Goal: Use online tool/utility: Utilize a website feature to perform a specific function

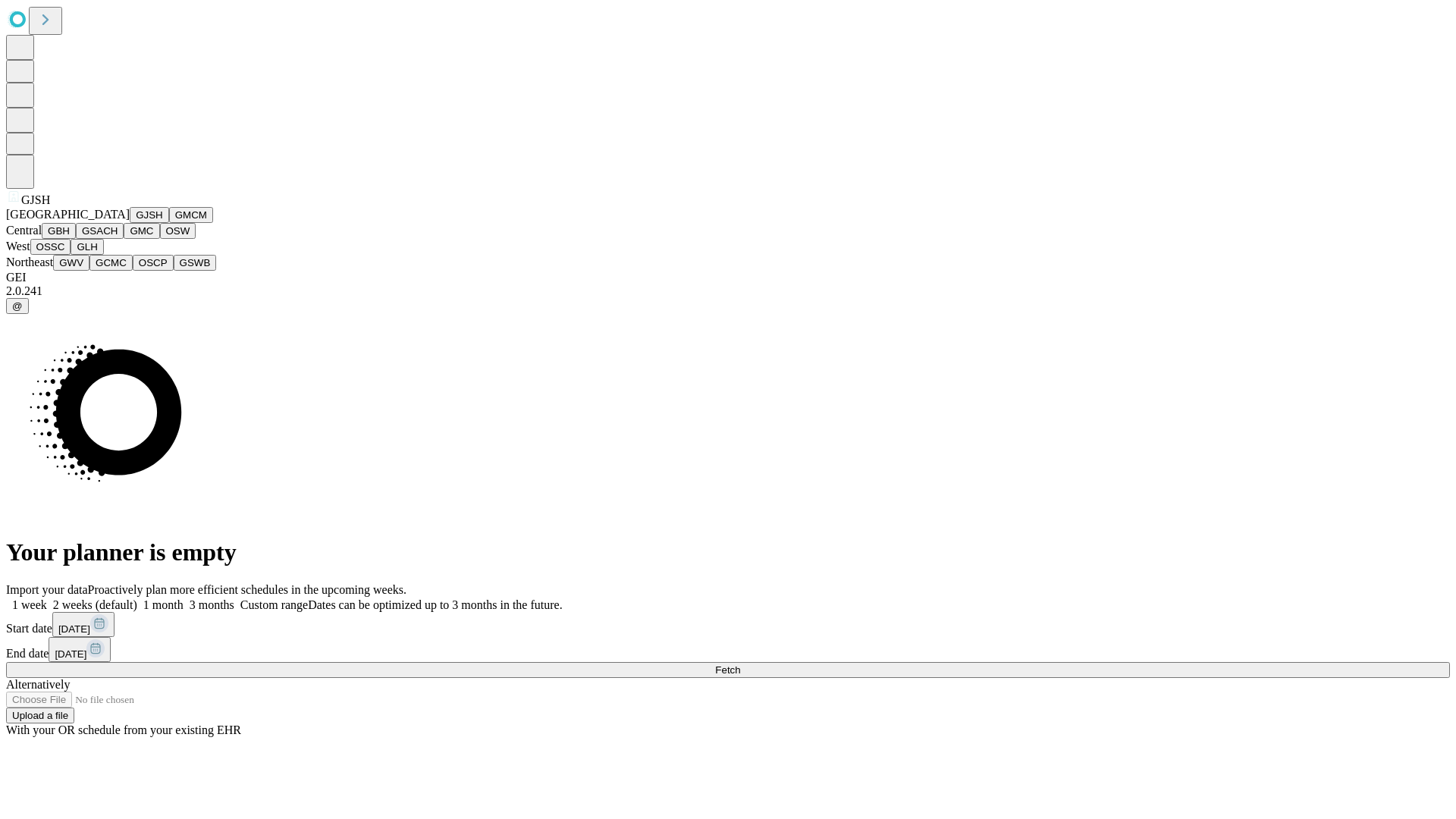
click at [129, 223] on button "GJSH" at bounding box center [148, 215] width 39 height 16
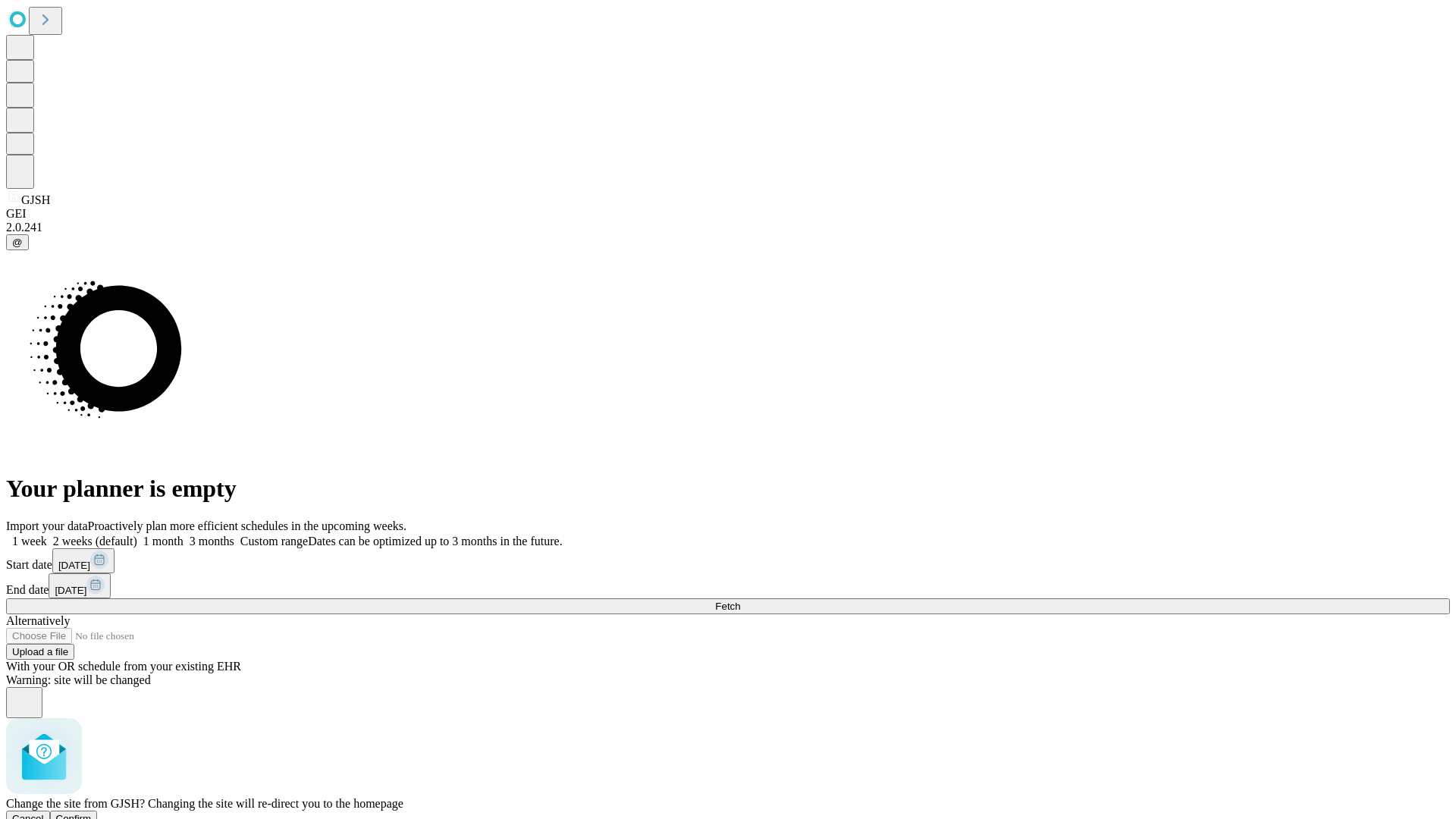
click at [92, 813] on span "Confirm" at bounding box center [73, 818] width 36 height 11
click at [137, 535] on label "2 weeks (default)" at bounding box center [92, 541] width 90 height 13
click at [740, 600] on span "Fetch" at bounding box center [727, 606] width 25 height 11
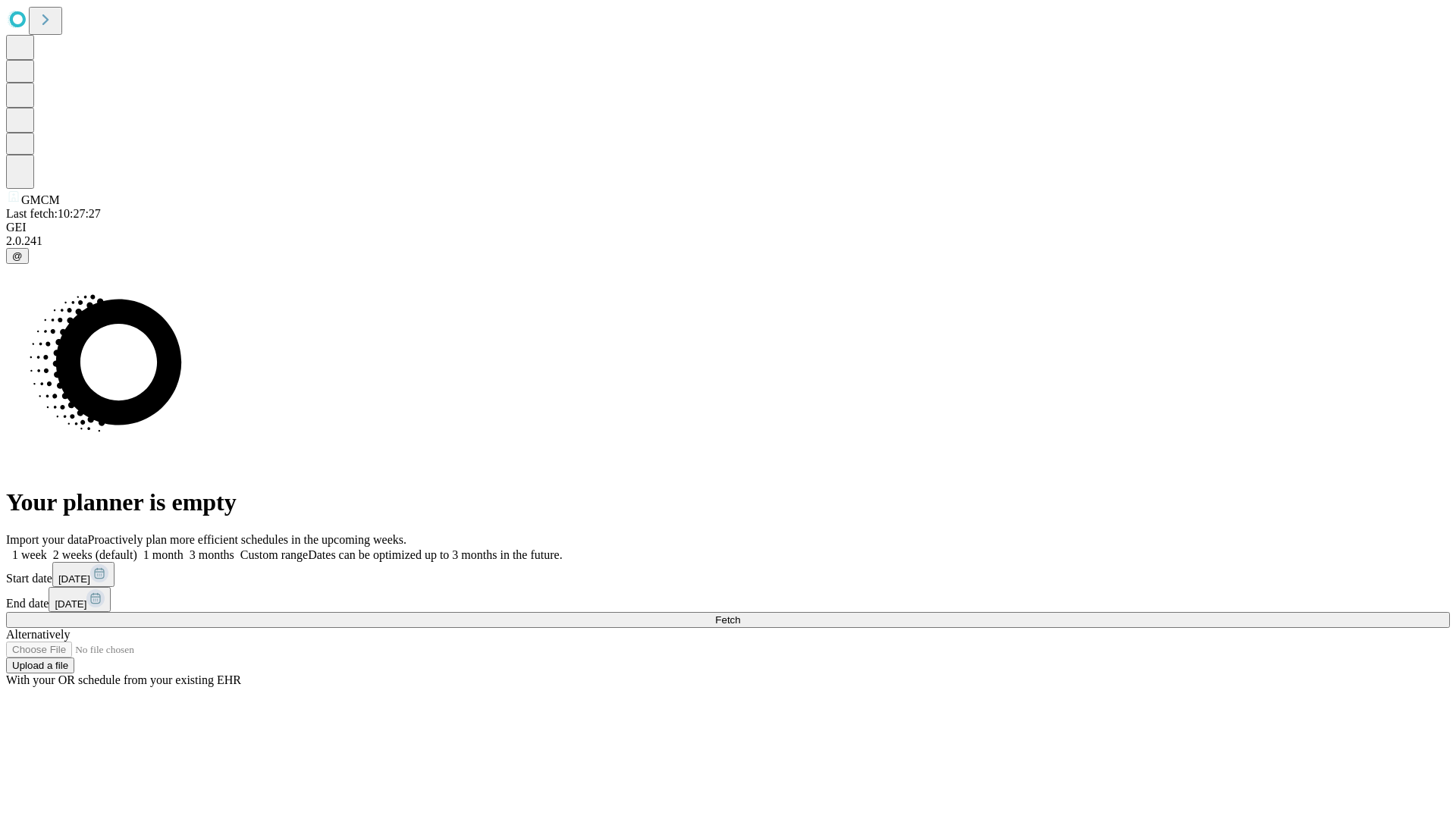
click at [137, 548] on label "2 weeks (default)" at bounding box center [92, 555] width 90 height 13
click at [740, 614] on span "Fetch" at bounding box center [727, 619] width 25 height 11
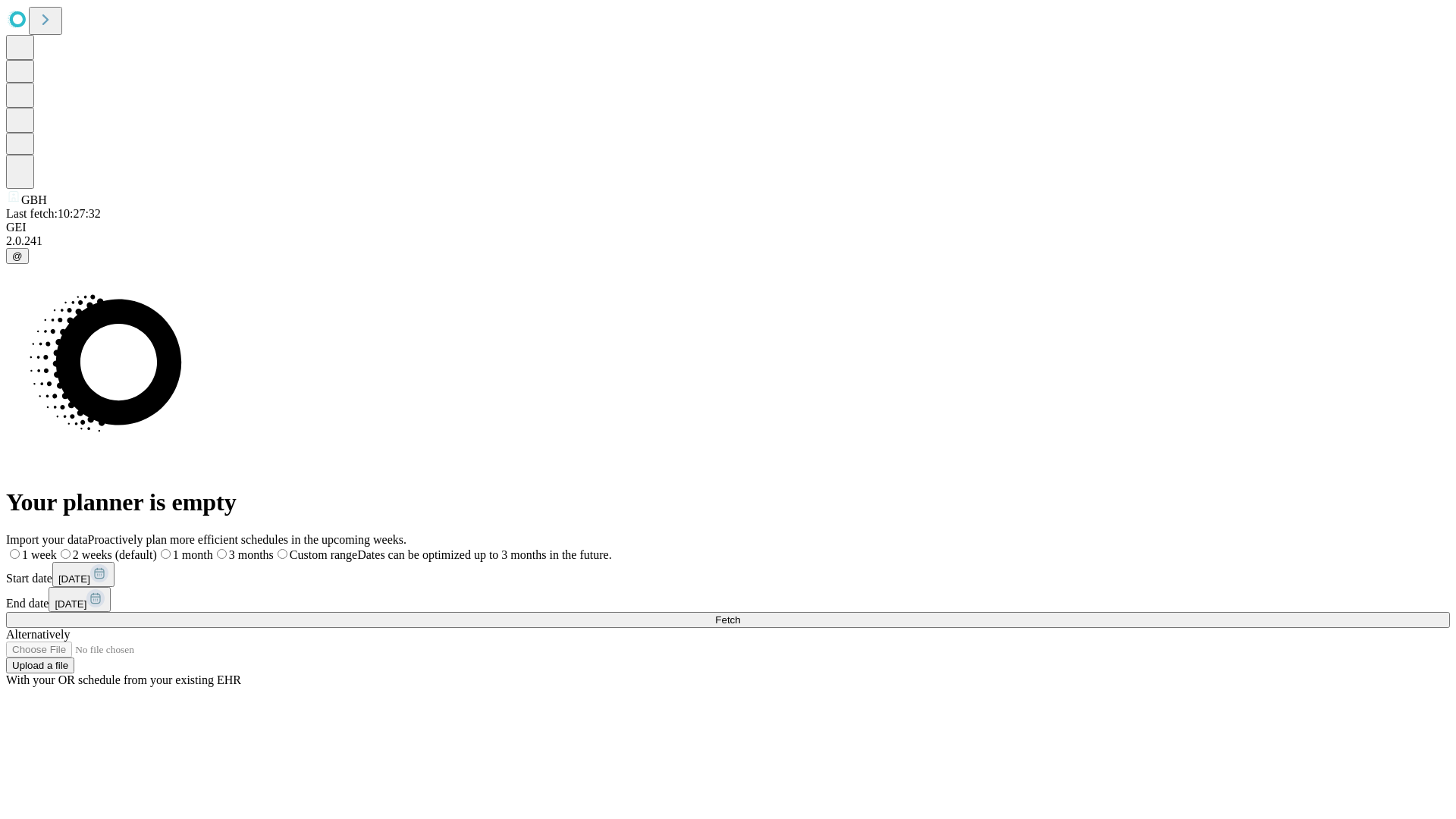
click at [157, 548] on label "2 weeks (default)" at bounding box center [106, 555] width 100 height 13
click at [740, 614] on span "Fetch" at bounding box center [727, 619] width 25 height 11
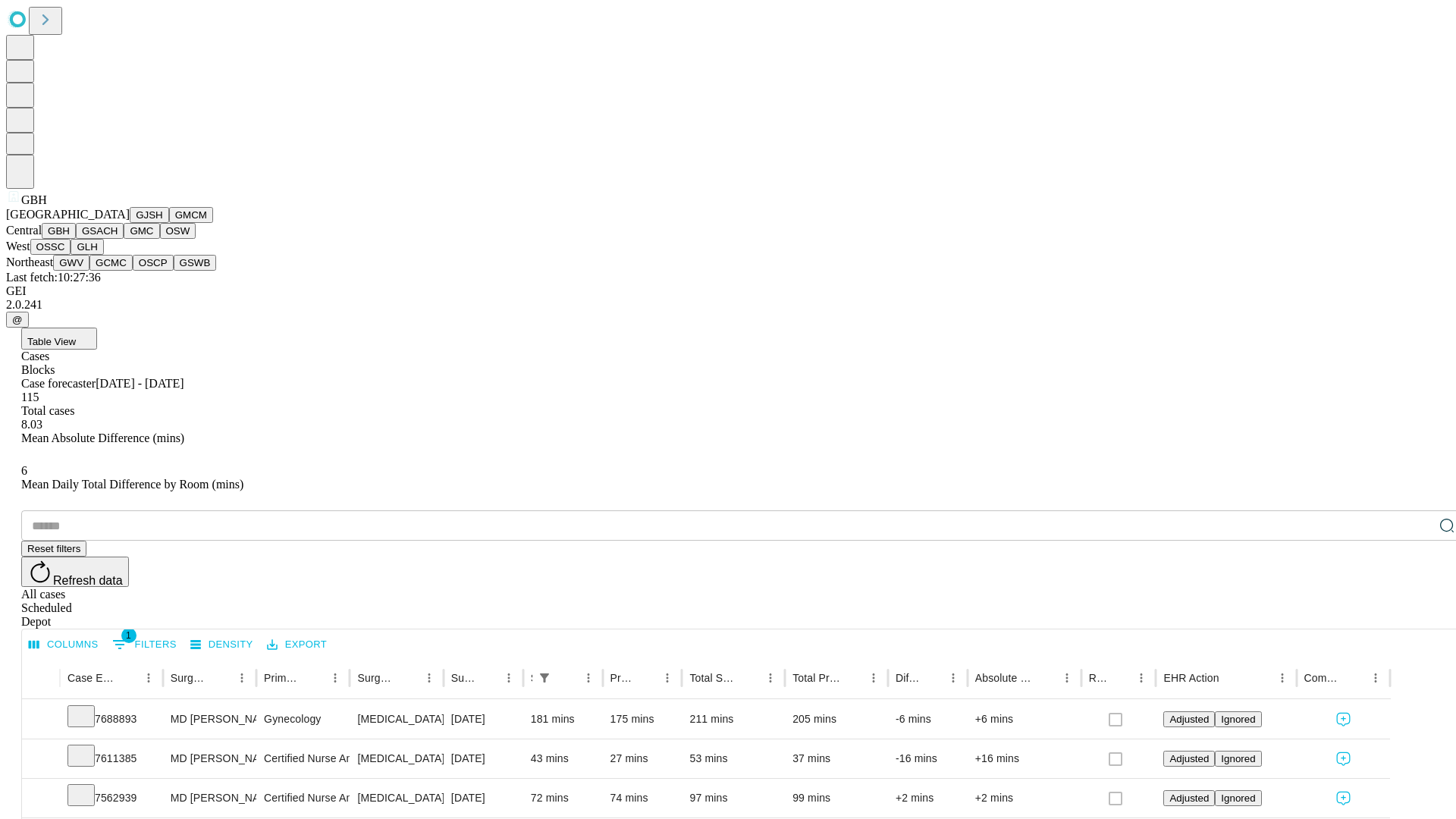
click at [117, 239] on button "GSACH" at bounding box center [100, 231] width 48 height 16
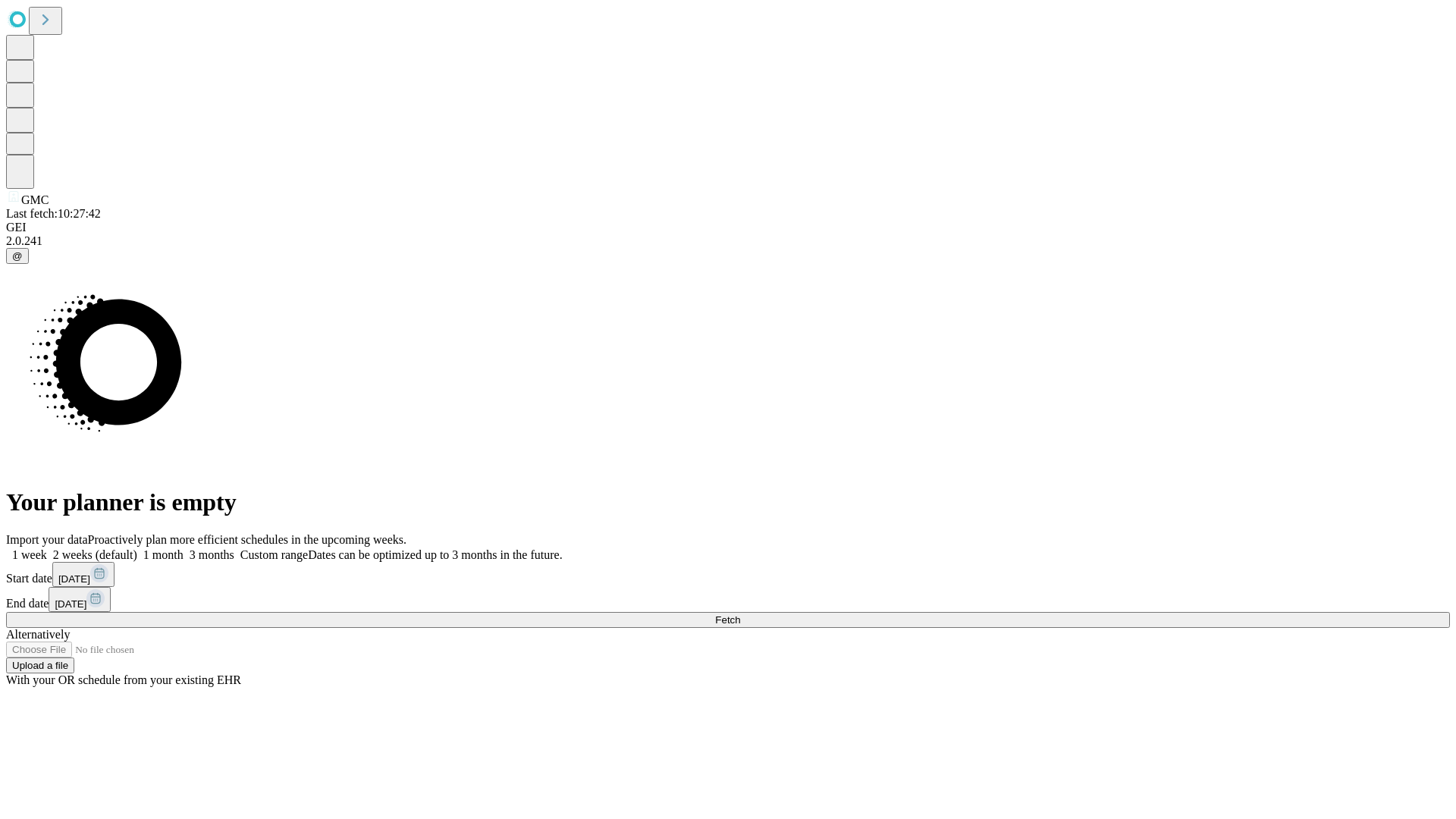
click at [137, 548] on label "2 weeks (default)" at bounding box center [92, 555] width 90 height 13
click at [740, 614] on span "Fetch" at bounding box center [727, 619] width 25 height 11
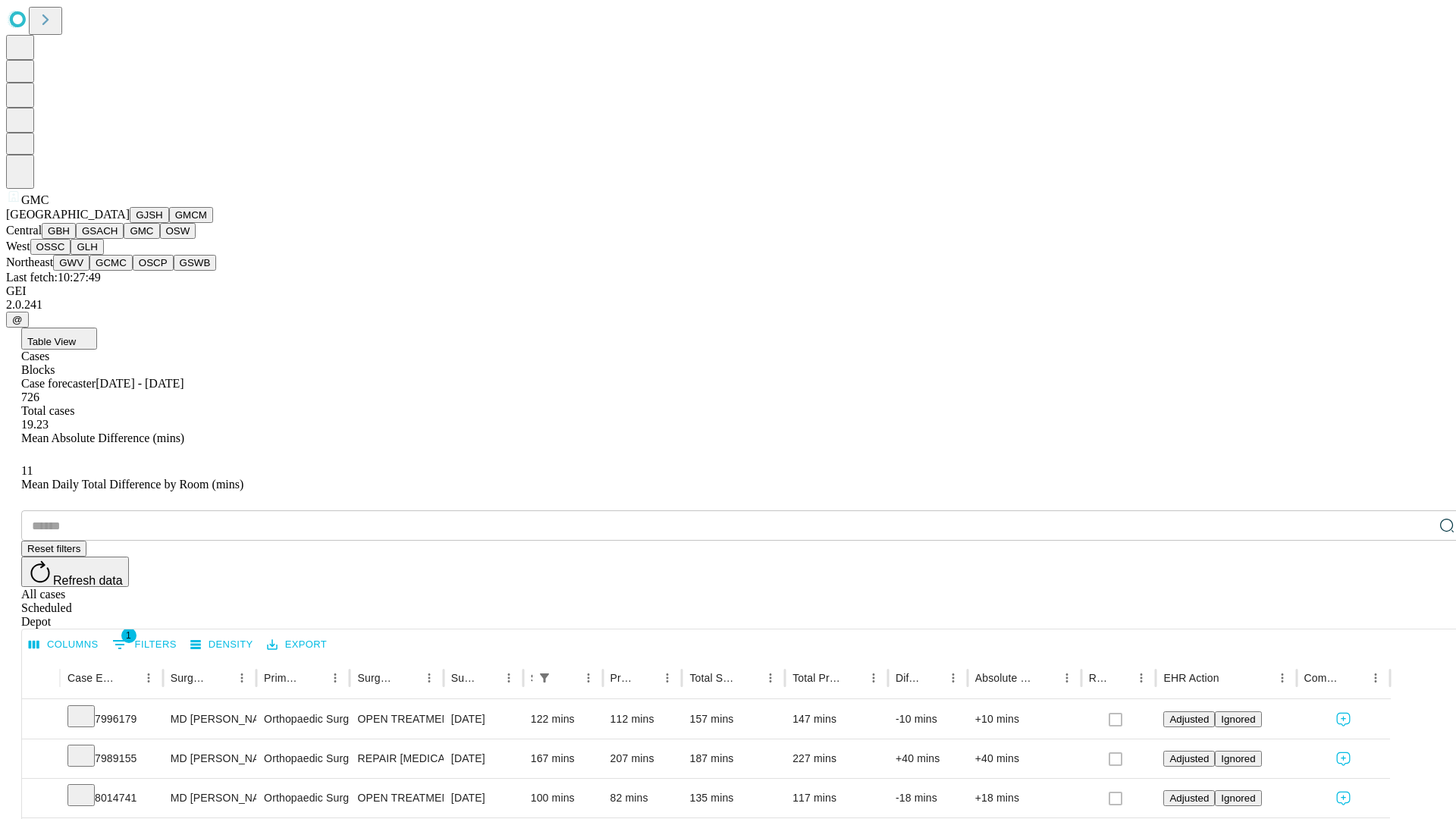
click at [160, 239] on button "OSW" at bounding box center [178, 231] width 37 height 16
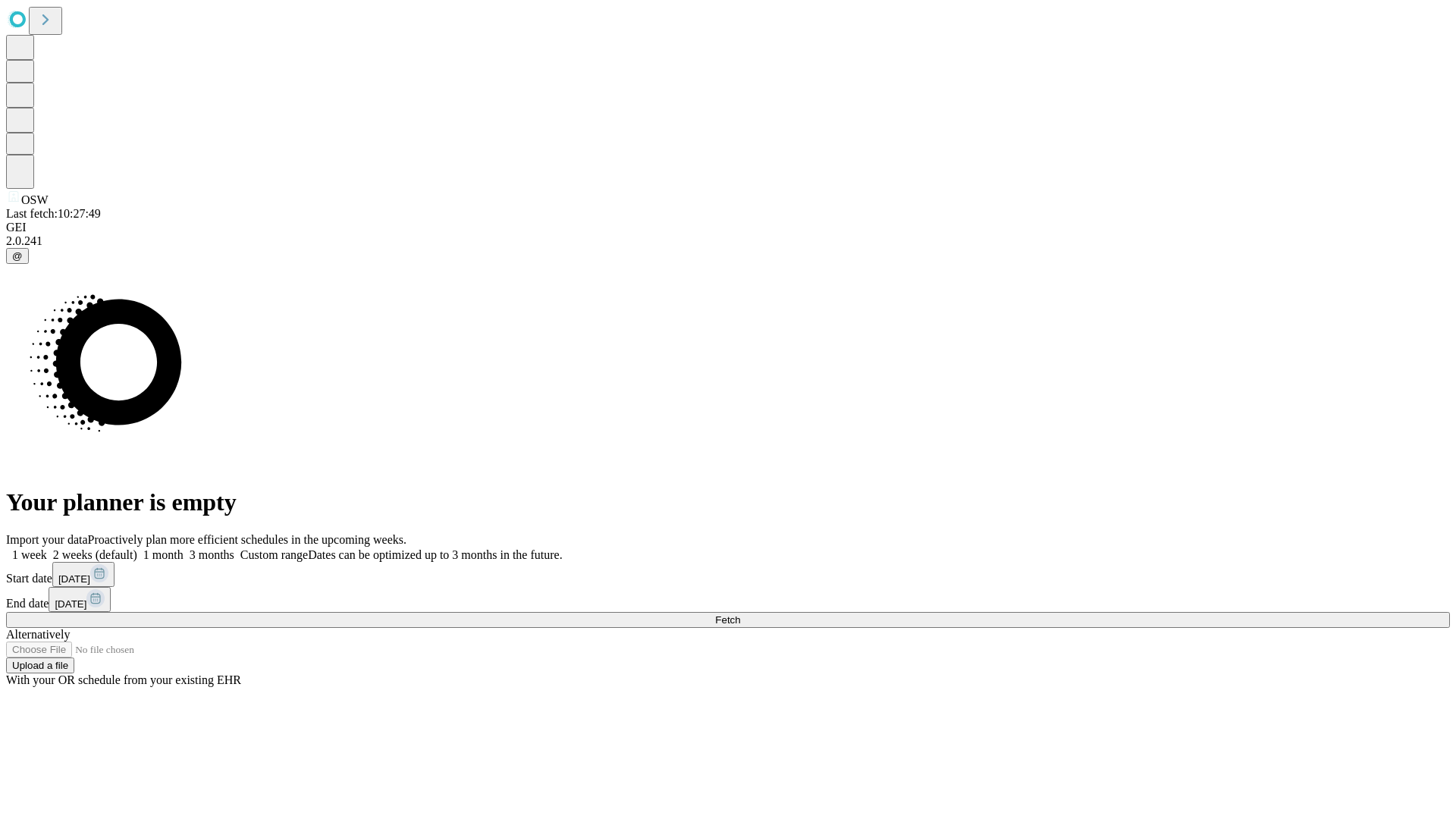
click at [137, 548] on label "2 weeks (default)" at bounding box center [92, 555] width 90 height 13
click at [740, 614] on span "Fetch" at bounding box center [727, 619] width 25 height 11
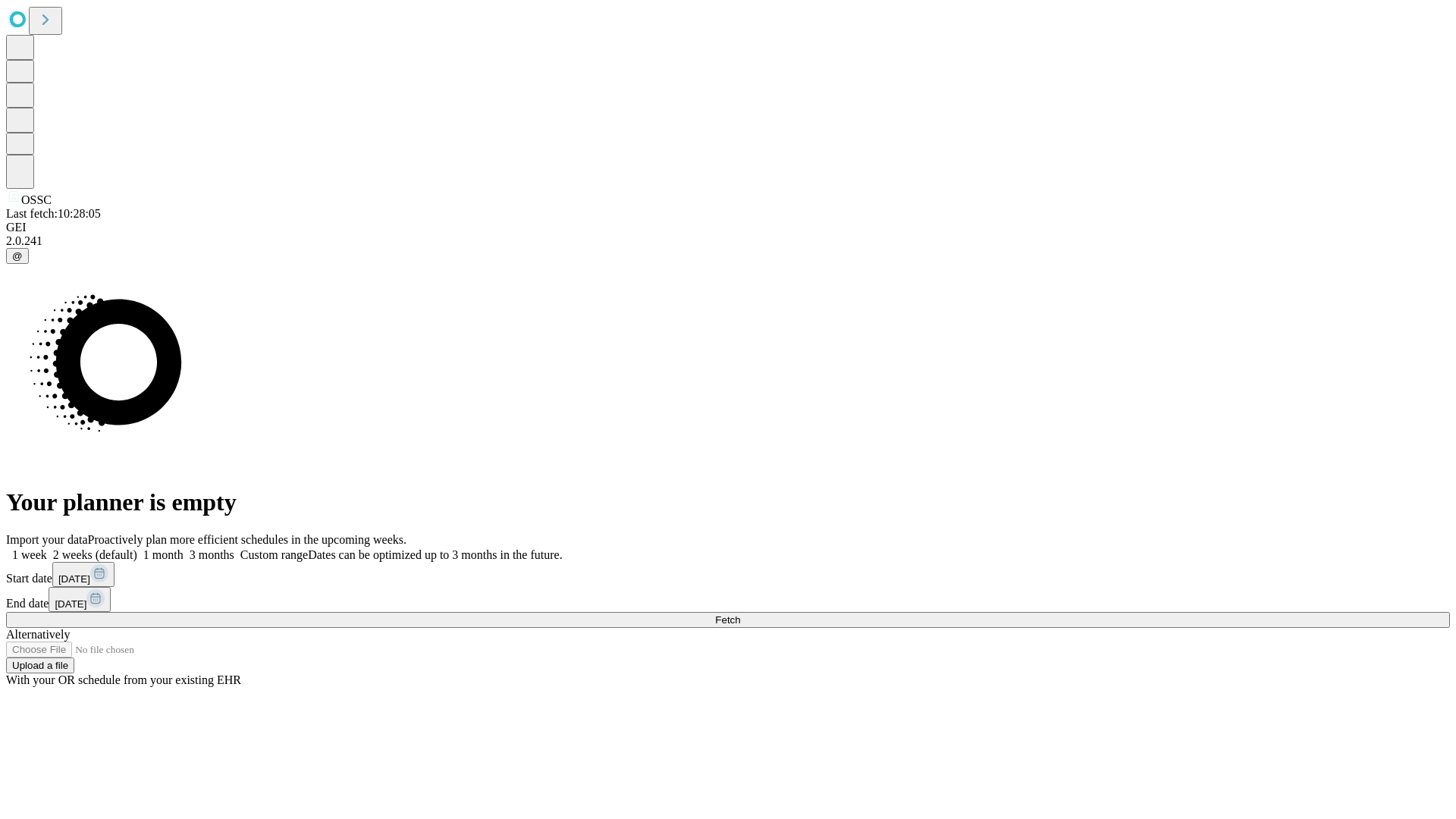
click at [137, 548] on label "2 weeks (default)" at bounding box center [92, 555] width 90 height 13
click at [740, 614] on span "Fetch" at bounding box center [727, 619] width 25 height 11
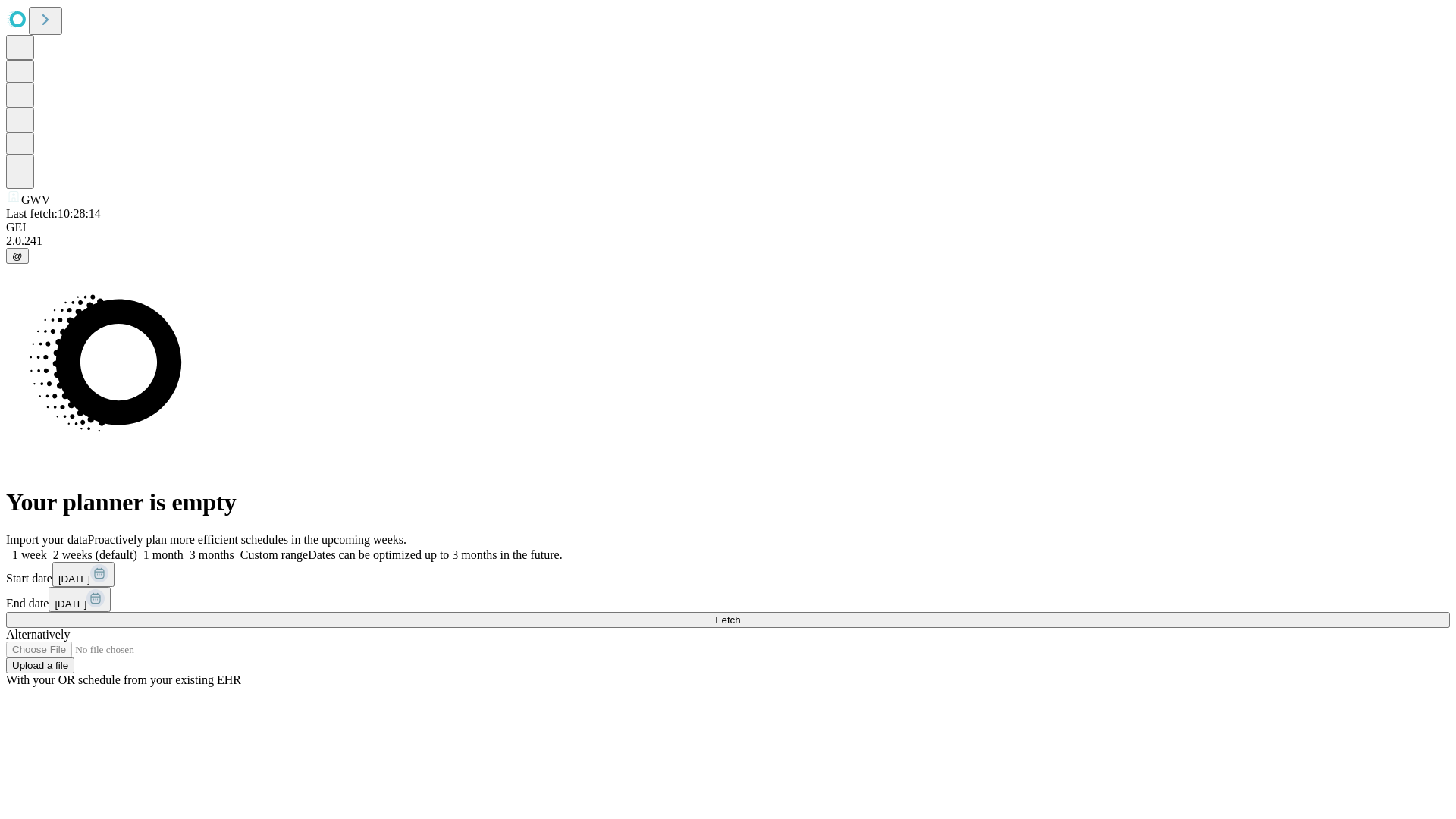
click at [740, 614] on span "Fetch" at bounding box center [727, 619] width 25 height 11
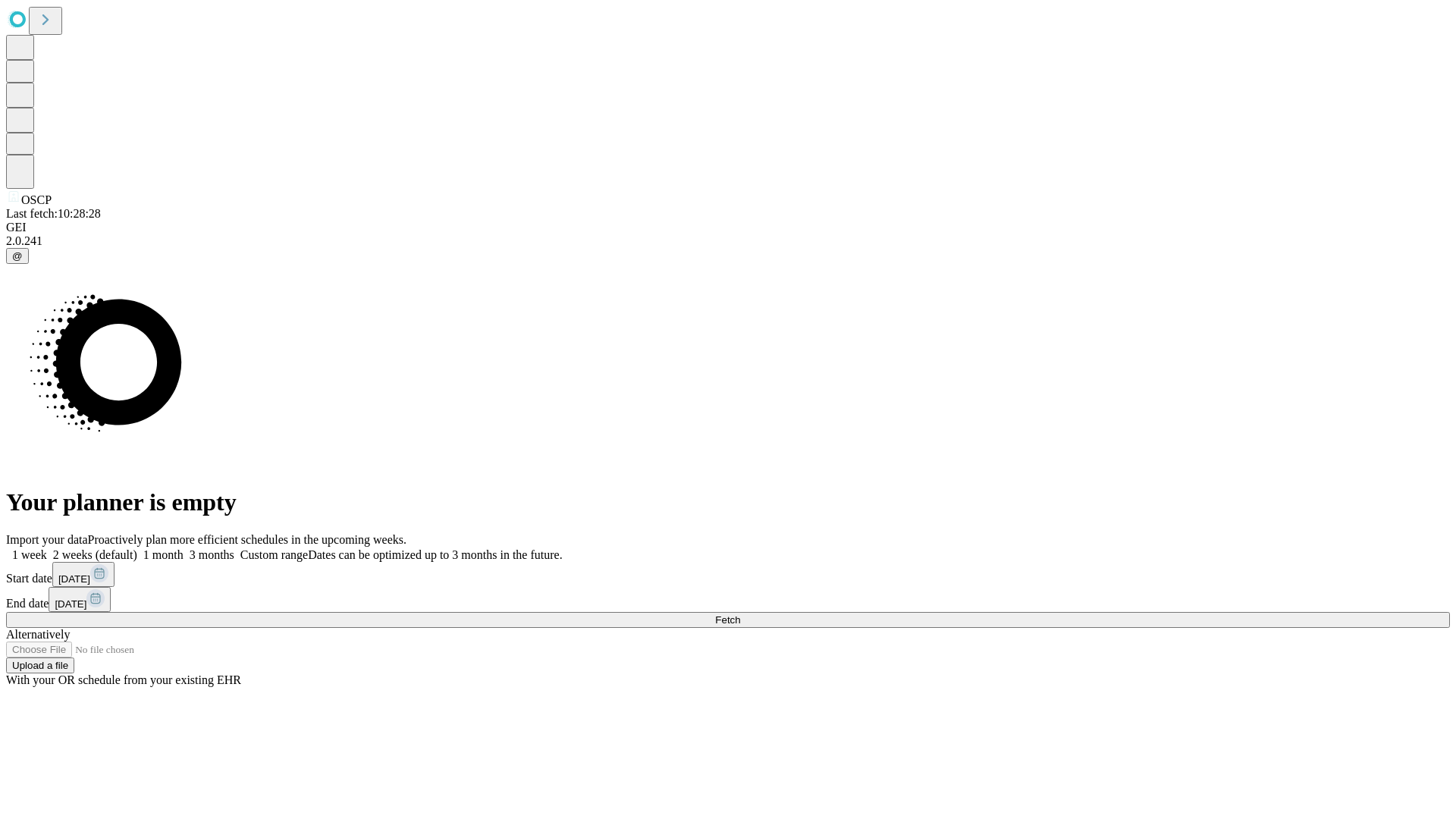
click at [137, 548] on label "2 weeks (default)" at bounding box center [92, 555] width 90 height 13
click at [740, 614] on span "Fetch" at bounding box center [727, 619] width 25 height 11
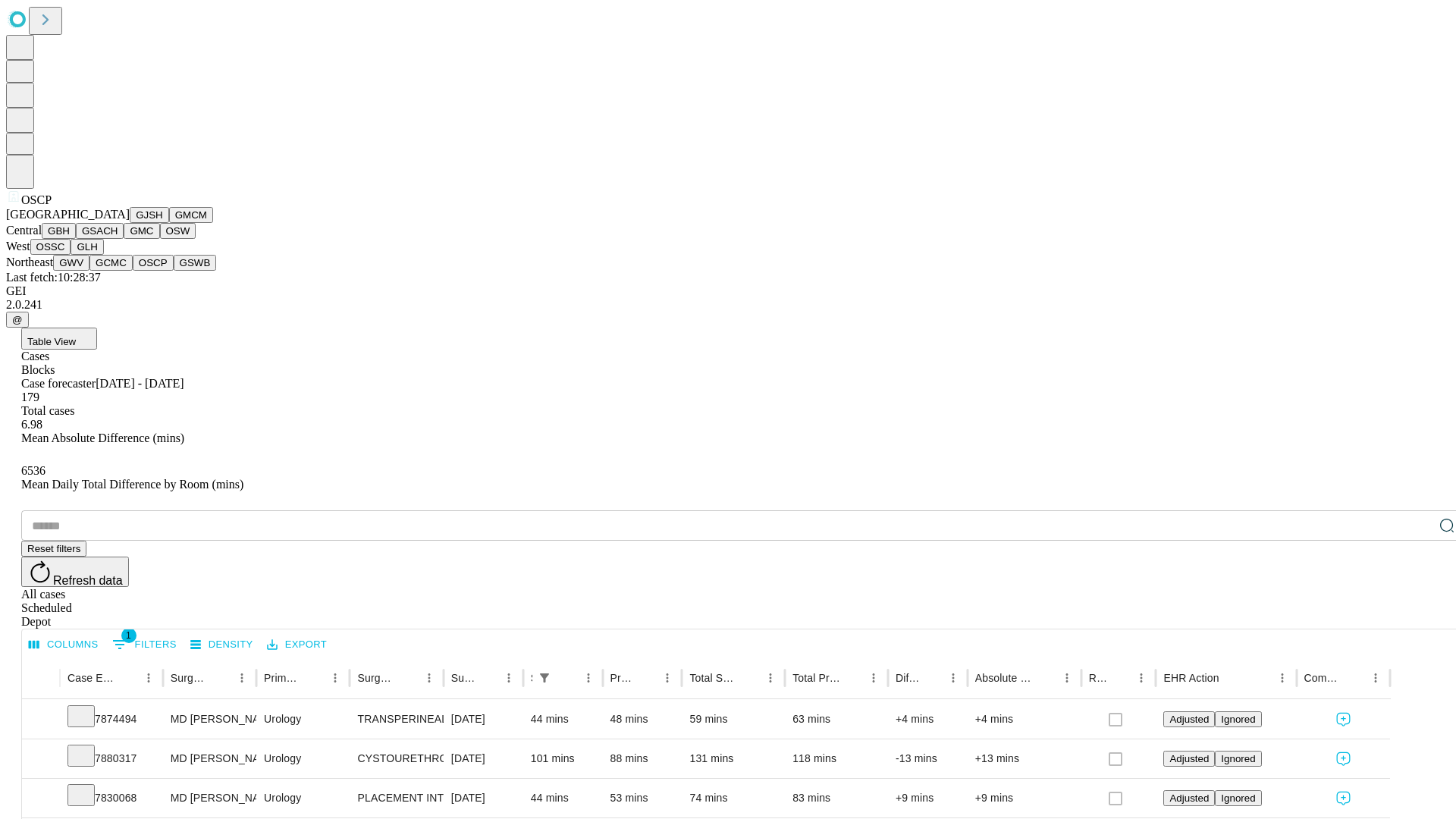
click at [174, 271] on button "GSWB" at bounding box center [196, 263] width 43 height 16
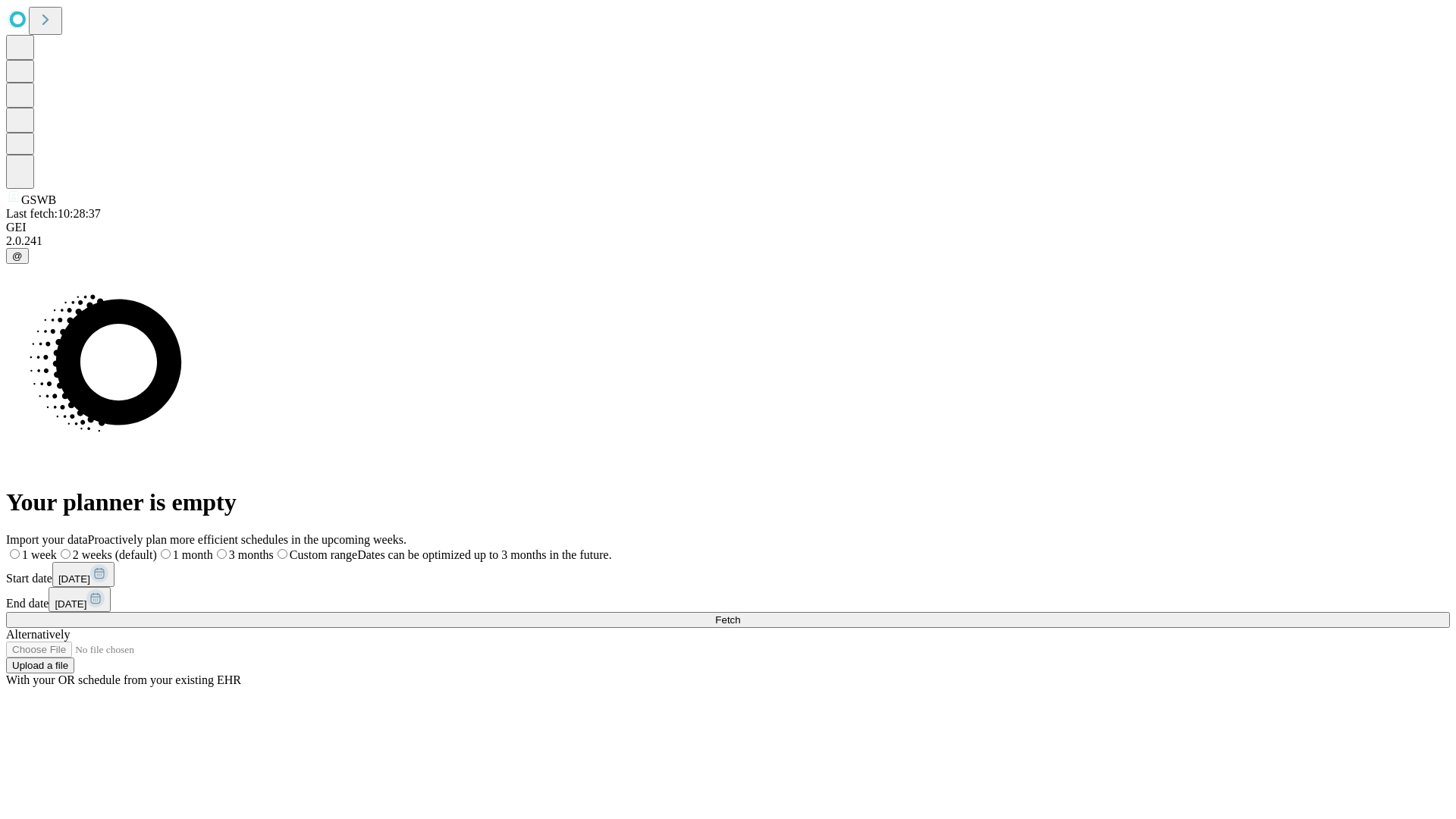
click at [157, 548] on label "2 weeks (default)" at bounding box center [106, 555] width 100 height 13
click at [740, 614] on span "Fetch" at bounding box center [727, 619] width 25 height 11
